Goal: Information Seeking & Learning: Learn about a topic

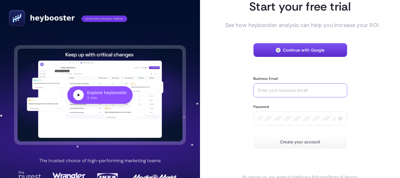
click at [271, 90] on input "Business Email" at bounding box center [300, 90] width 85 height 5
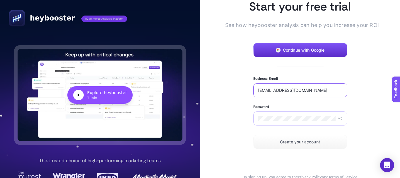
type input "[EMAIL_ADDRESS][DOMAIN_NAME]"
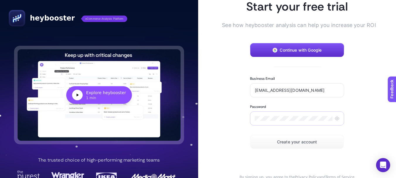
click at [297, 121] on div at bounding box center [297, 118] width 94 height 14
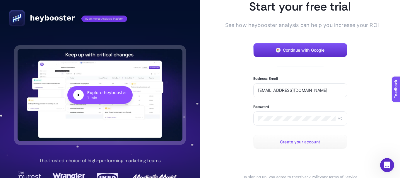
click at [308, 144] on span "Create your account" at bounding box center [300, 141] width 40 height 5
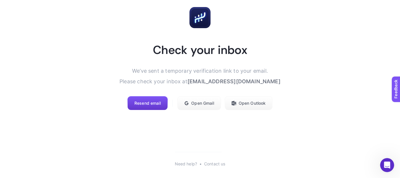
click at [149, 109] on button "Resend email" at bounding box center [147, 103] width 40 height 14
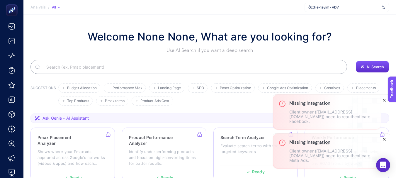
click at [384, 139] on icon "Close" at bounding box center [384, 139] width 5 height 5
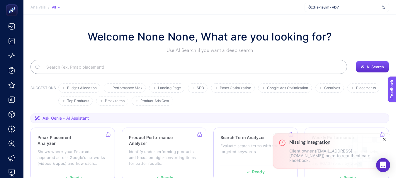
click at [384, 140] on icon "Close" at bounding box center [384, 139] width 5 height 5
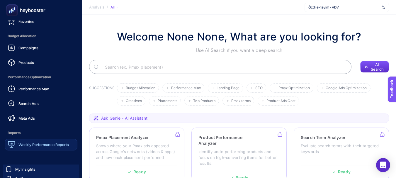
scroll to position [54, 0]
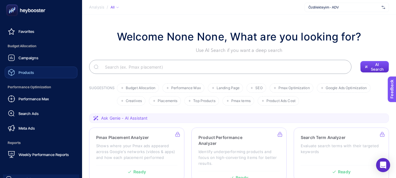
click at [41, 70] on link "Products" at bounding box center [41, 72] width 73 height 12
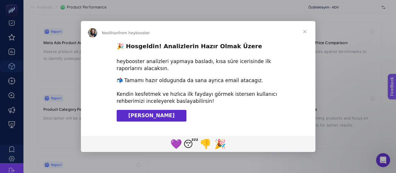
click at [305, 33] on span "Close" at bounding box center [304, 31] width 21 height 21
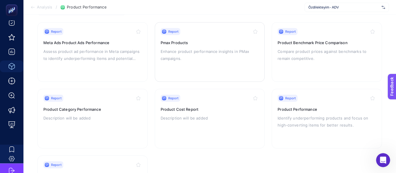
click at [222, 51] on p "Enhance product performance insights in PMax campaigns." at bounding box center [209, 55] width 98 height 14
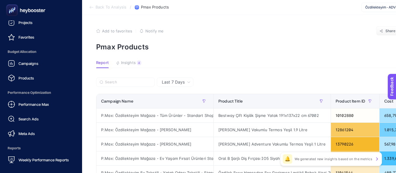
click at [46, 12] on icon at bounding box center [26, 10] width 42 height 12
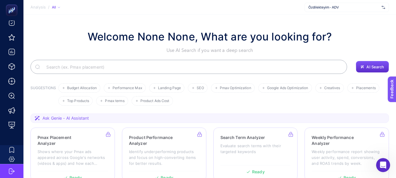
drag, startPoint x: 391, startPoint y: 1, endPoint x: 174, endPoint y: 7, distance: 217.1
click at [174, 7] on section "Analysis / All Özdilekteyim - ADV" at bounding box center [209, 7] width 372 height 15
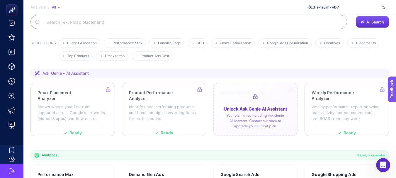
scroll to position [117, 0]
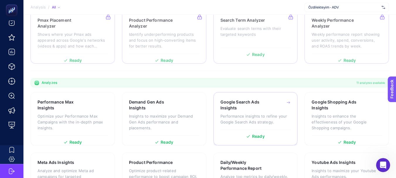
click at [251, 107] on h3 "Google Search Ads Insights" at bounding box center [246, 105] width 52 height 12
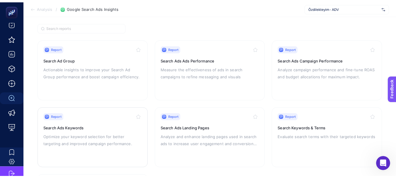
scroll to position [26, 0]
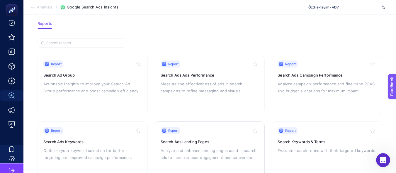
click at [221, 144] on div "Report Search Ads Landing Pages Analyze and enhance landing pages used in searc…" at bounding box center [209, 151] width 98 height 48
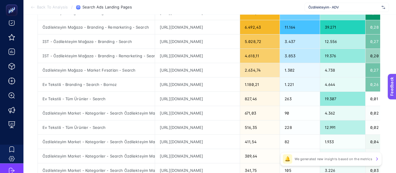
scroll to position [38, 0]
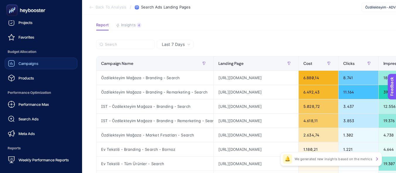
click at [30, 64] on span "Campaigns" at bounding box center [28, 63] width 20 height 5
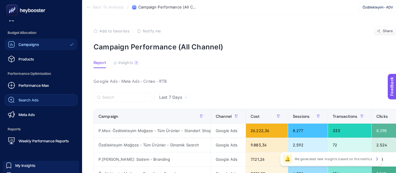
scroll to position [77, 0]
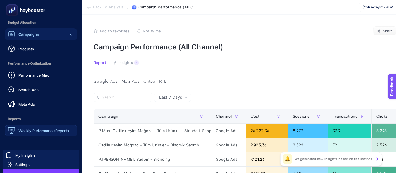
click at [43, 131] on span "Weekly Performance Reports" at bounding box center [43, 131] width 50 height 5
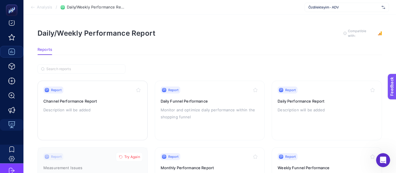
click at [120, 122] on div "Report Channel Performance Report Description will be added" at bounding box center [92, 111] width 98 height 48
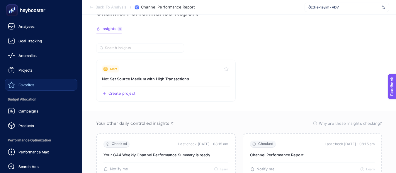
click at [41, 84] on link "Favorites" at bounding box center [41, 85] width 73 height 12
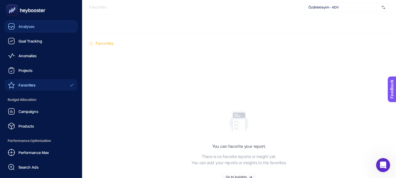
click at [24, 27] on span "Analyses" at bounding box center [26, 26] width 16 height 5
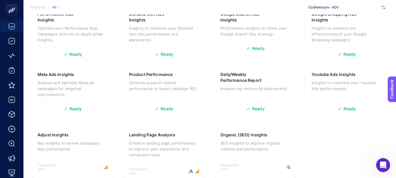
scroll to position [212, 0]
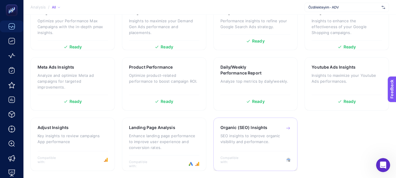
click at [245, 134] on p "SEO insights to improve organic visibility and performance." at bounding box center [255, 139] width 70 height 12
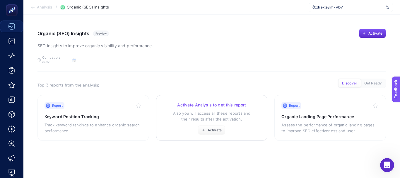
click at [226, 104] on div "Activate Analysis to get this report Also you will access all these reports and…" at bounding box center [212, 118] width 98 height 33
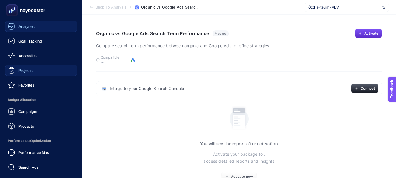
click at [40, 69] on link "Projects" at bounding box center [41, 70] width 73 height 12
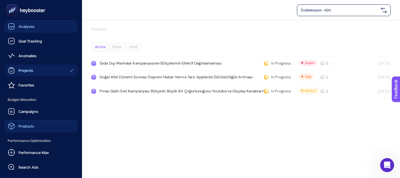
click at [48, 125] on link "Products" at bounding box center [41, 126] width 73 height 12
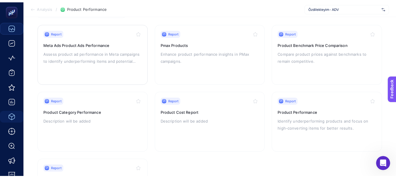
scroll to position [59, 0]
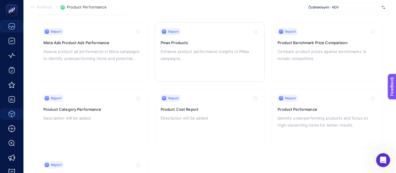
click at [203, 53] on p "Enhance product performance insights in PMax campaigns." at bounding box center [209, 55] width 98 height 14
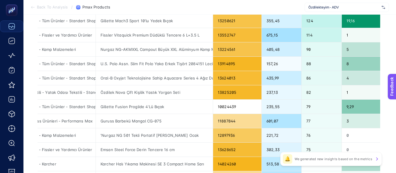
scroll to position [182, 3]
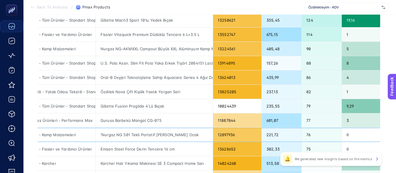
click at [104, 133] on div "'Nurgaz NG 501 Tekli Portatif Kamp Ocak" at bounding box center [154, 135] width 117 height 14
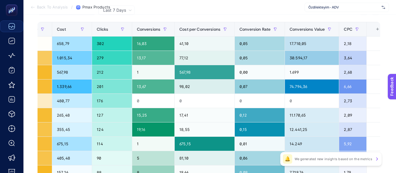
scroll to position [73, 3]
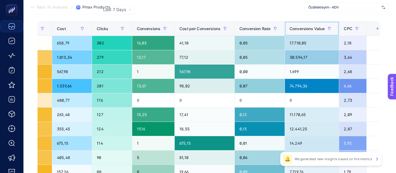
drag, startPoint x: 280, startPoint y: 28, endPoint x: 311, endPoint y: 28, distance: 30.5
click at [311, 28] on th "Conversions Value" at bounding box center [312, 29] width 54 height 14
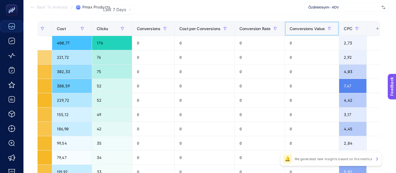
click at [311, 28] on span "Conversions Value" at bounding box center [306, 28] width 35 height 5
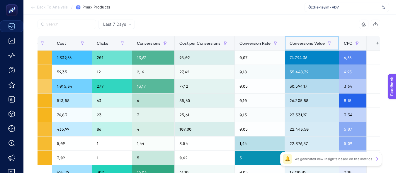
scroll to position [59, 3]
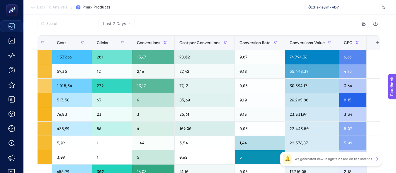
click at [191, 7] on section "Back To Analysis / Pmax Products Özdilekteyim - ADV" at bounding box center [209, 7] width 372 height 15
drag, startPoint x: 173, startPoint y: 11, endPoint x: 202, endPoint y: 3, distance: 30.2
click at [174, 11] on section "Back To Analysis / Pmax Products Özdilekteyim - ADV" at bounding box center [209, 7] width 372 height 15
